Goal: Information Seeking & Learning: Learn about a topic

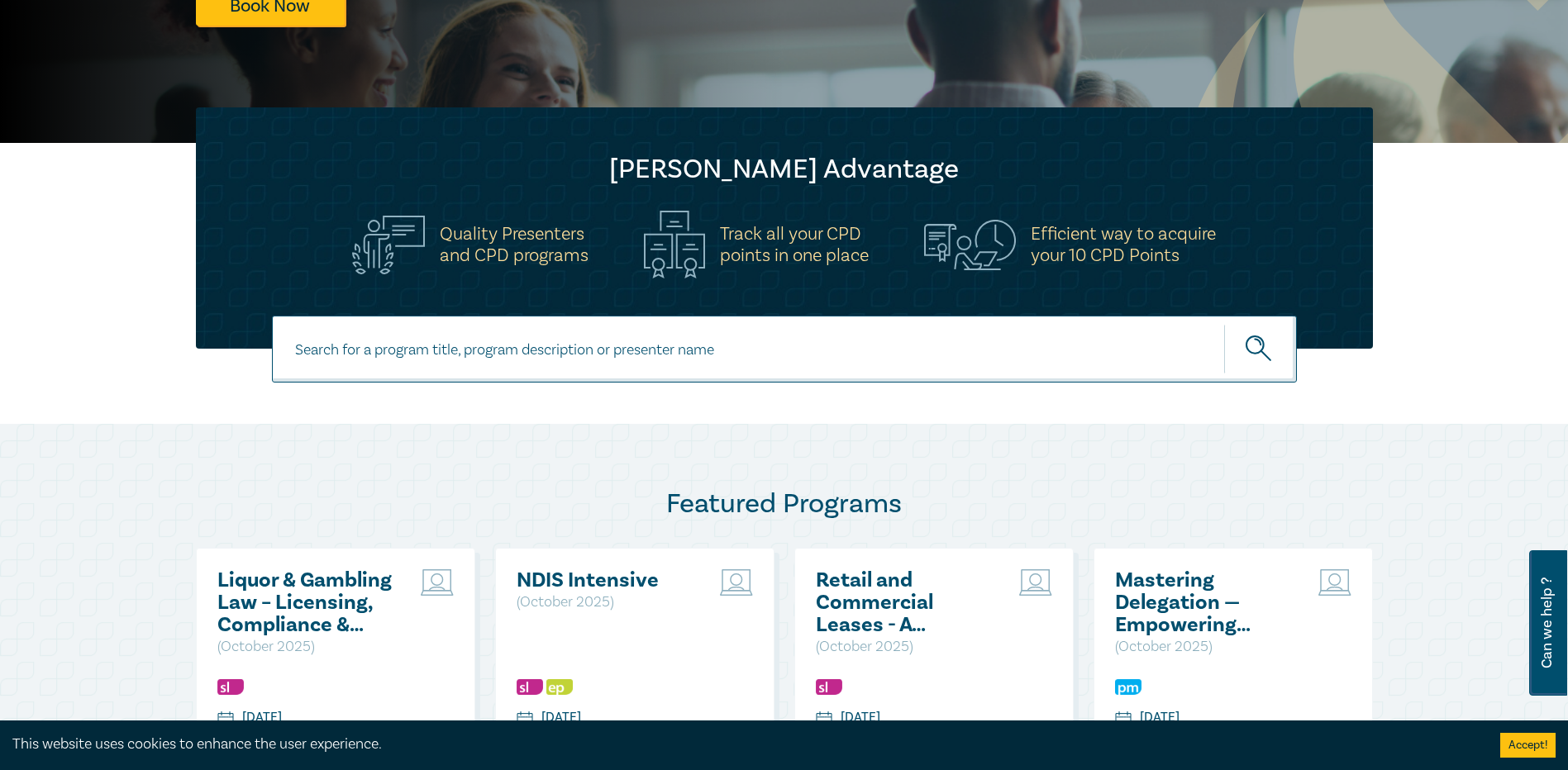
scroll to position [578, 0]
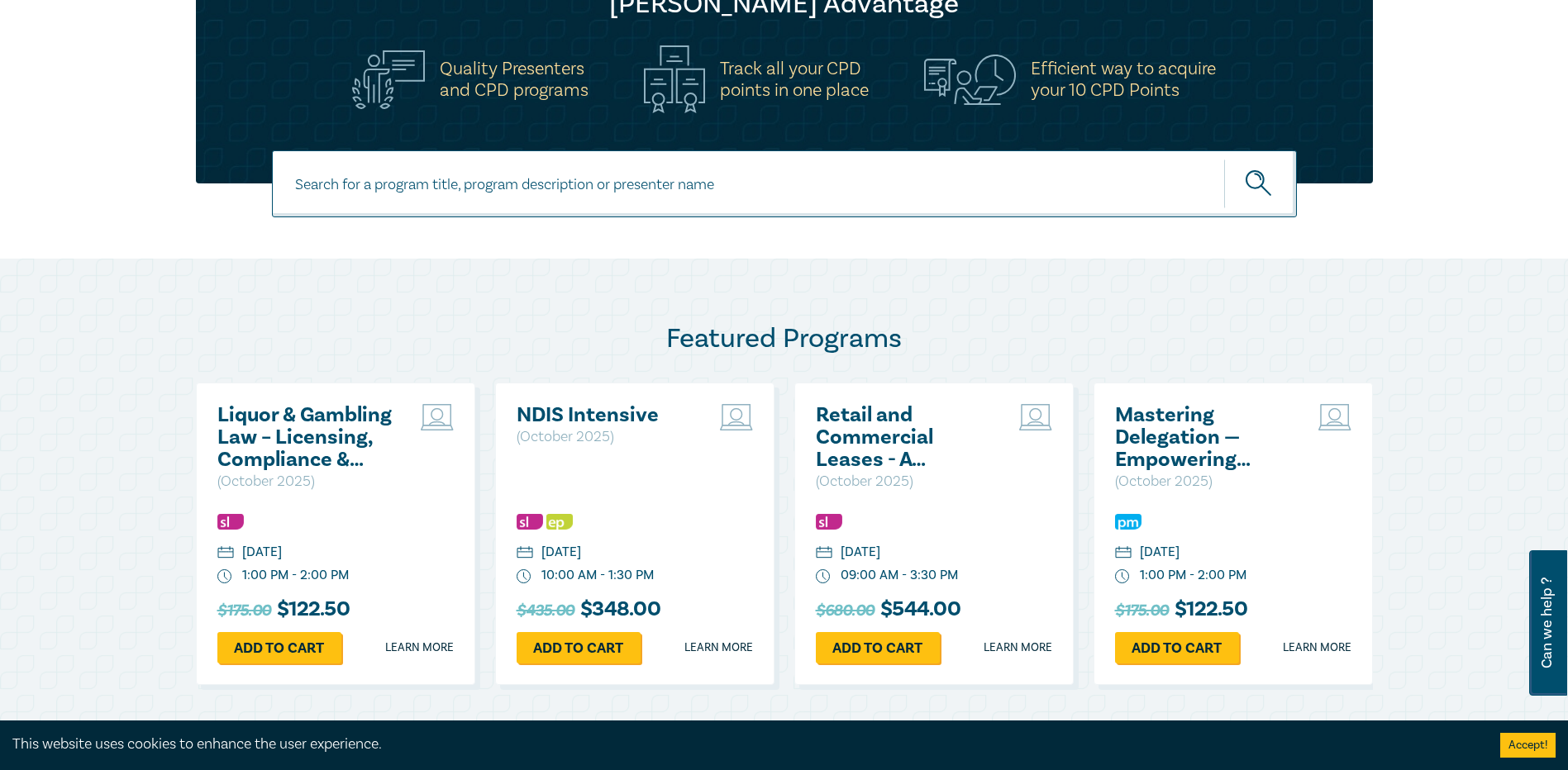
click at [560, 188] on input at bounding box center [784, 184] width 1025 height 67
type input "ethical dilemmas"
click at [1224, 159] on button "submit" at bounding box center [1259, 184] width 72 height 50
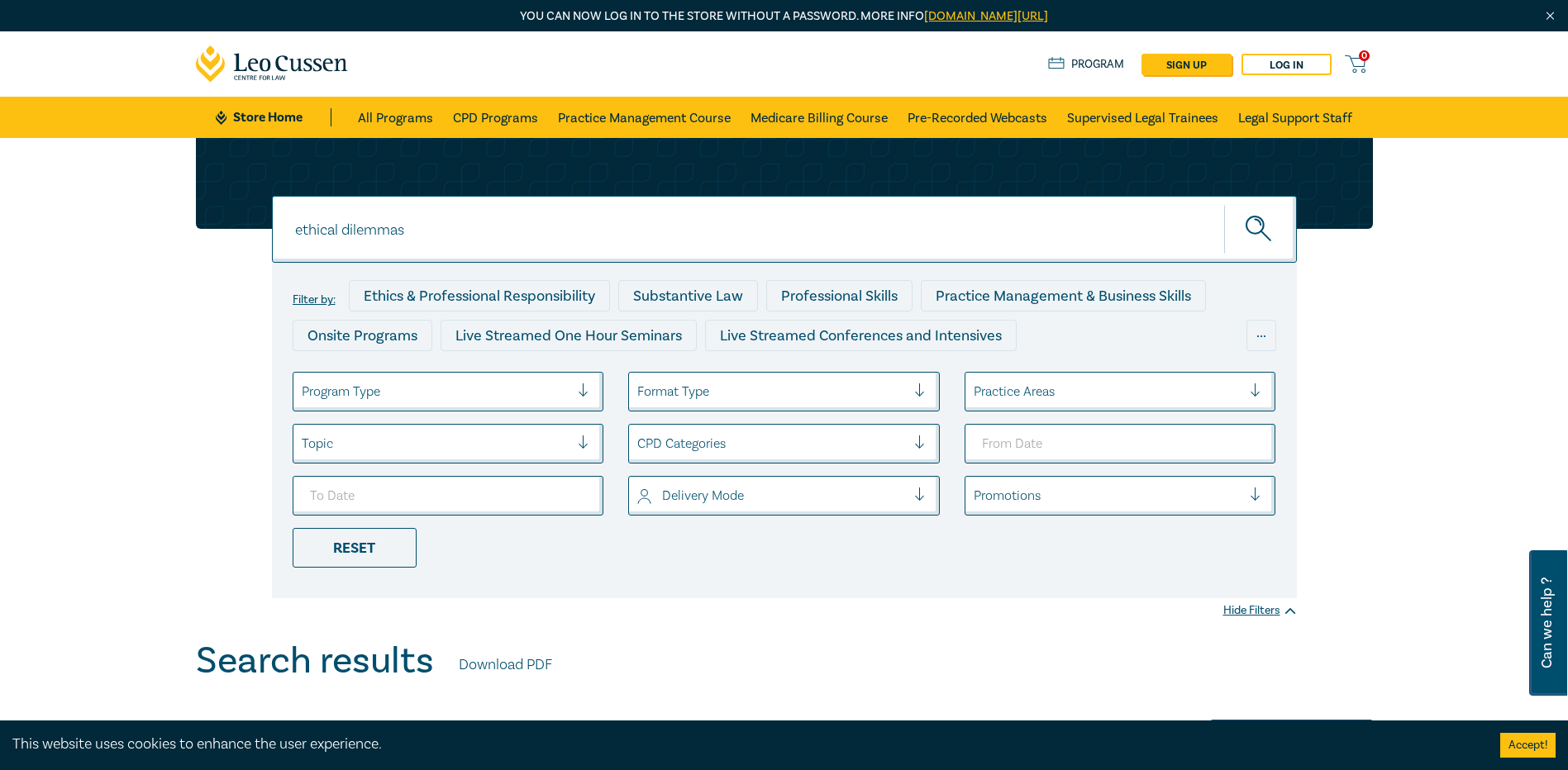
drag, startPoint x: 427, startPoint y: 232, endPoint x: 253, endPoint y: 225, distance: 174.1
click at [253, 225] on div "ethical dilemmas ethical dilemmas ethical dilemmas Filter by: Ethics & Professi…" at bounding box center [784, 368] width 1197 height 460
paste input "Conflicts of Interest – Ethical Dilemma"
type input "Conflicts of Interest – Ethical Dilemma"
click at [1224, 204] on button "submit" at bounding box center [1259, 229] width 72 height 50
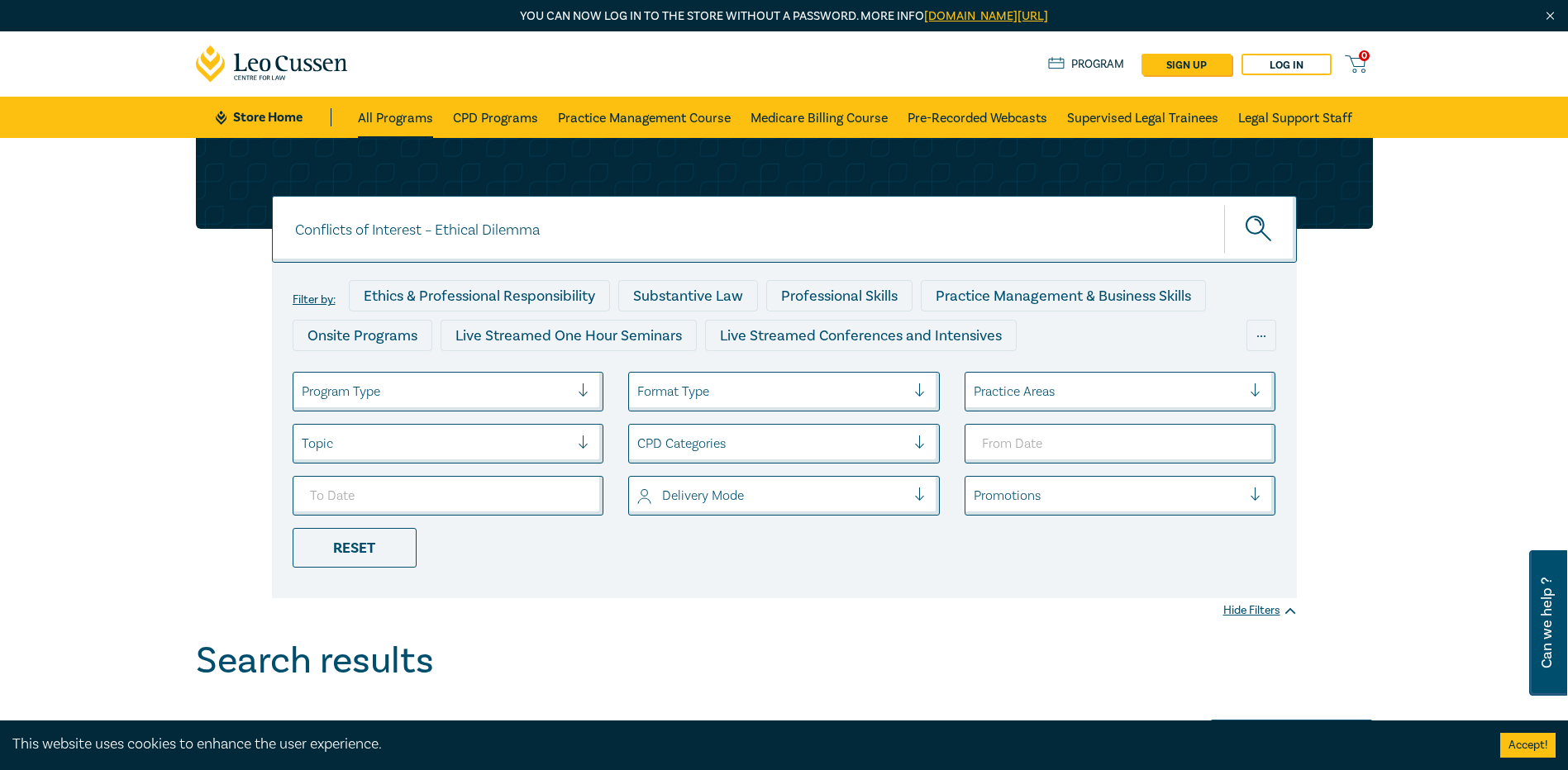
click at [378, 117] on link "All Programs" at bounding box center [395, 117] width 75 height 41
click at [472, 228] on input "Conflicts of Interest – Ethical Dilemma" at bounding box center [784, 228] width 1025 height 67
click at [1249, 218] on icon "submit" at bounding box center [1259, 230] width 29 height 29
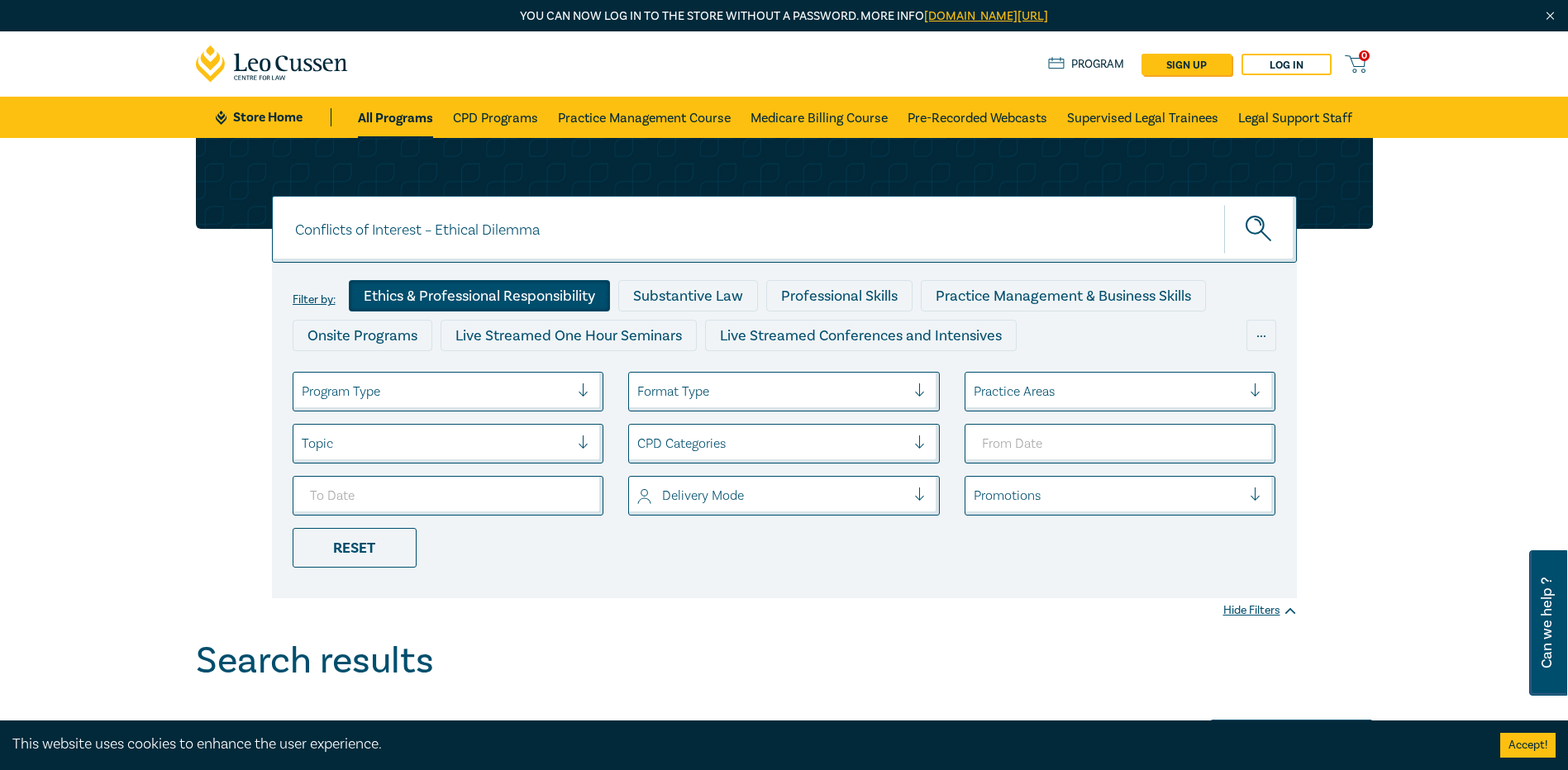
click at [493, 297] on div "Ethics & Professional Responsibility" at bounding box center [479, 295] width 261 height 31
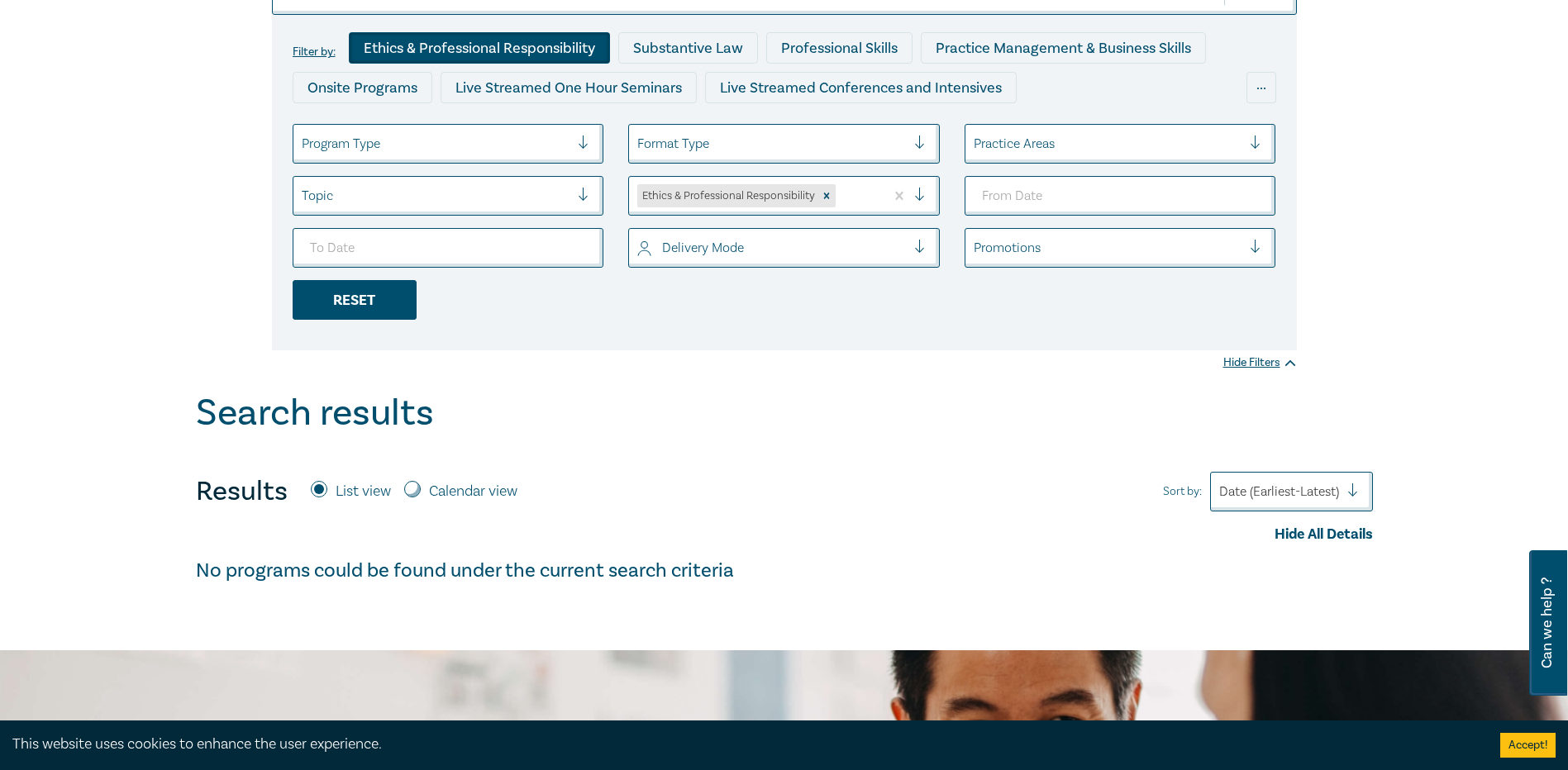
click at [358, 312] on div "Reset" at bounding box center [354, 300] width 124 height 39
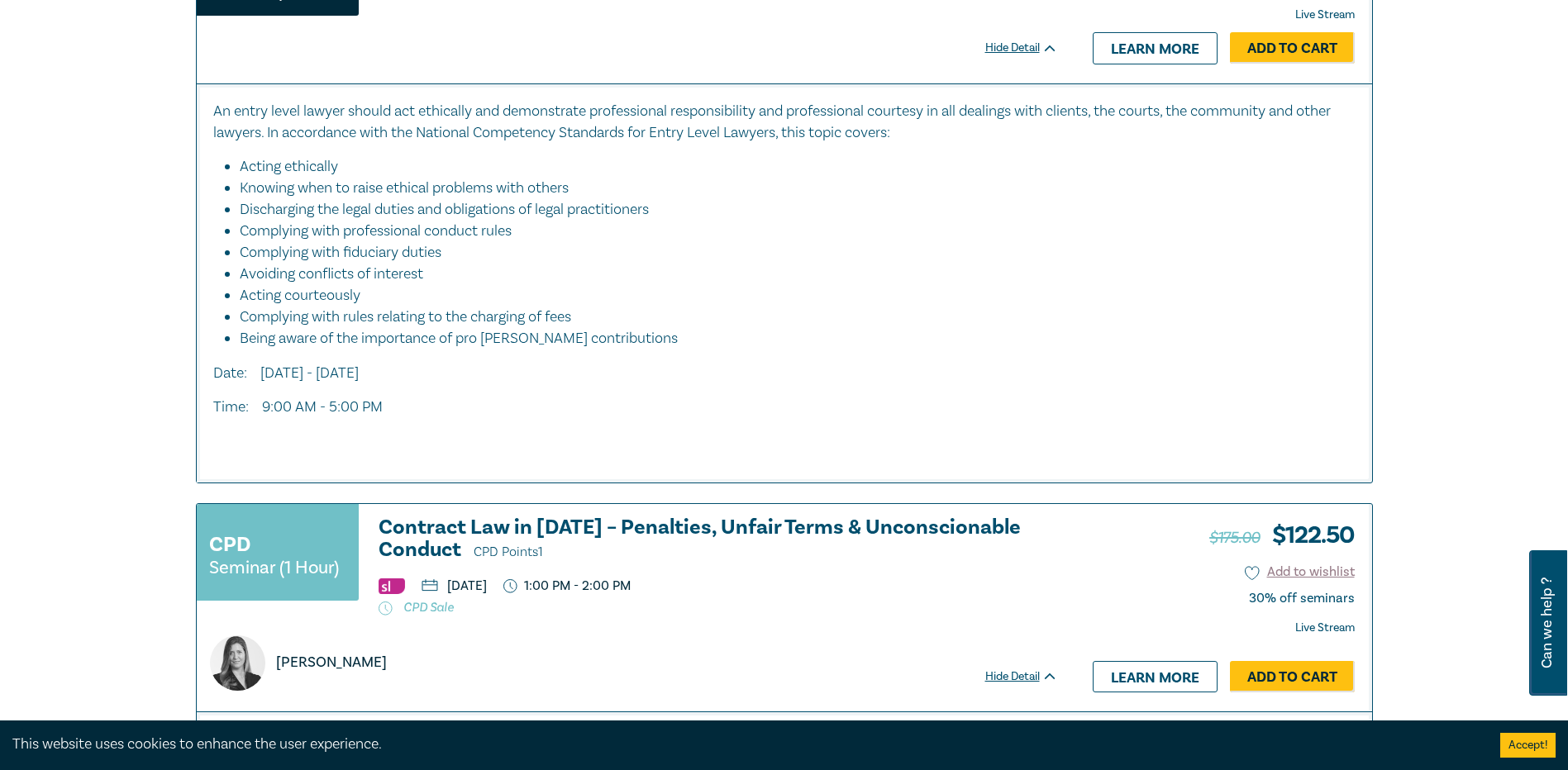
scroll to position [5287, 0]
